Goal: Task Accomplishment & Management: Manage account settings

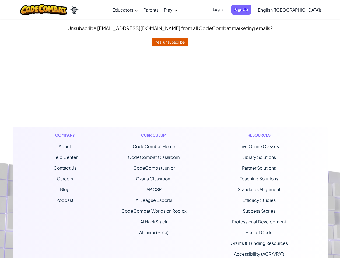
click at [170, 129] on div "Curriculum CodeCombat Home CodeCombat Classroom CodeCombat Junior Ozaria Classr…" at bounding box center [153, 199] width 73 height 145
click at [226, 9] on span "Login" at bounding box center [217, 10] width 16 height 10
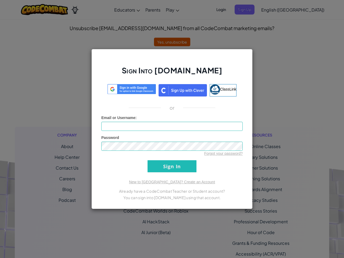
click at [274, 9] on div "Sign Into [DOMAIN_NAME] ClassLink or Unknown Error Email or Username : Password…" at bounding box center [172, 129] width 344 height 258
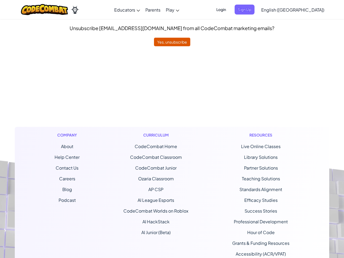
click at [274, 9] on div at bounding box center [172, 129] width 344 height 258
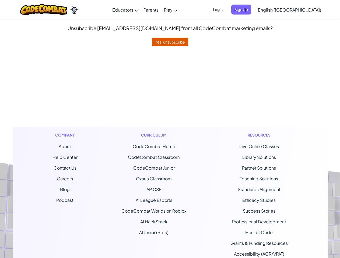
click at [302, 10] on span "English ([GEOGRAPHIC_DATA])" at bounding box center [289, 10] width 63 height 6
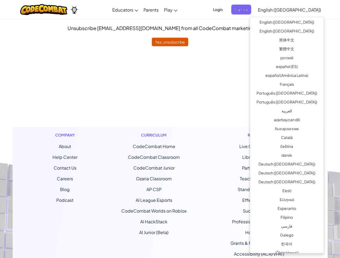
click at [170, 152] on ul "CodeCombat Home CodeCombat Classroom CodeCombat Junior Ozaria Classroom AP CSP …" at bounding box center [153, 189] width 65 height 92
